Goal: Task Accomplishment & Management: Use online tool/utility

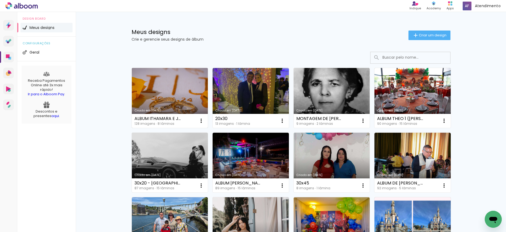
click at [175, 92] on link "Criado em [DATE]" at bounding box center [170, 98] width 76 height 60
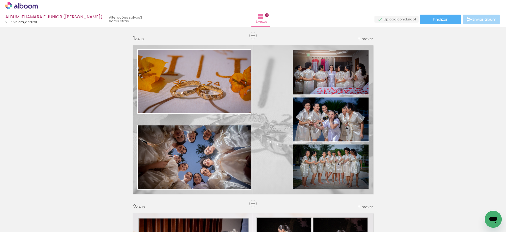
scroll to position [0, 1440]
